Goal: Task Accomplishment & Management: Use online tool/utility

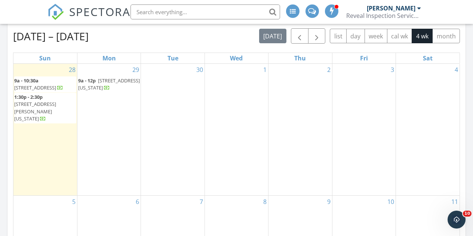
scroll to position [4, 4]
click at [103, 89] on span "2448 39th St NW, Washington 20007" at bounding box center [109, 84] width 62 height 14
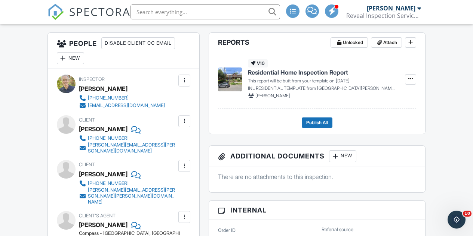
scroll to position [75, 0]
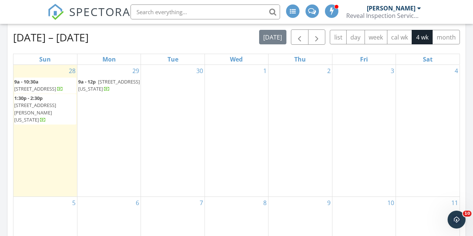
scroll to position [336, 0]
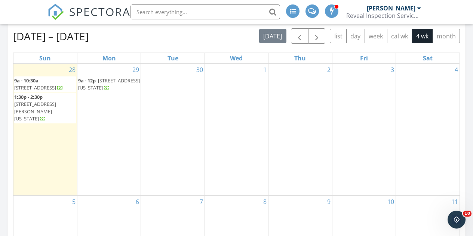
drag, startPoint x: 110, startPoint y: 93, endPoint x: 103, endPoint y: 89, distance: 8.3
click at [103, 89] on span "2448 39th St NW, Washington 20007" at bounding box center [109, 84] width 62 height 14
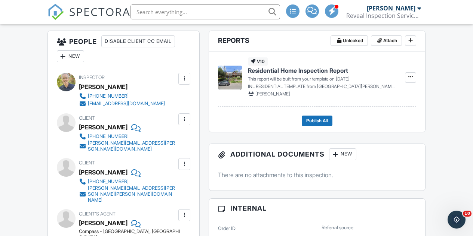
scroll to position [187, 0]
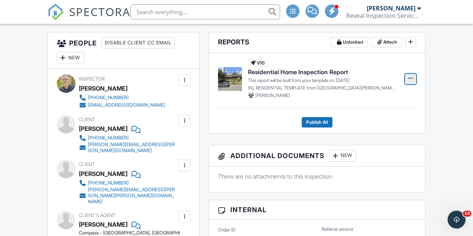
click at [411, 82] on span at bounding box center [409, 78] width 7 height 7
click at [378, 134] on article "Reports Unlocked Attach v10 Residential Home Inspection Report This report will…" at bounding box center [316, 83] width 217 height 102
click at [405, 84] on button at bounding box center [410, 79] width 11 height 10
click at [363, 108] on input "Build Now" at bounding box center [373, 106] width 76 height 17
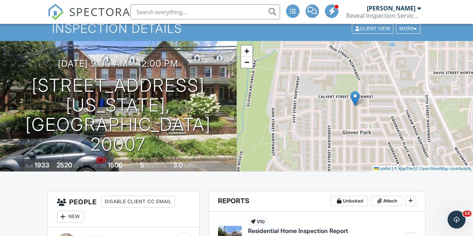
scroll to position [0, 0]
